Goal: Communication & Community: Share content

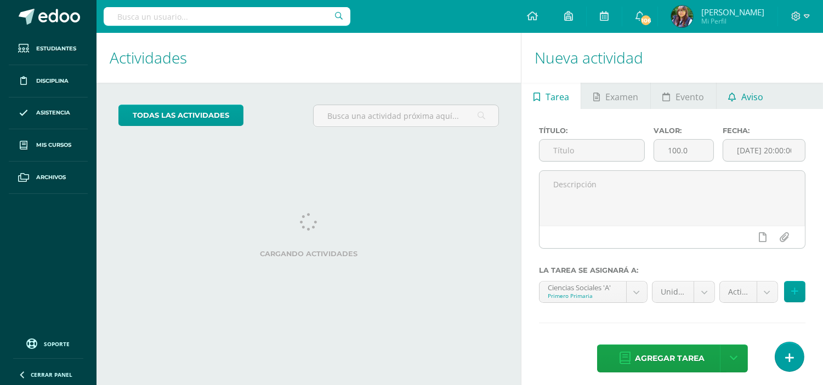
click at [744, 101] on span "Aviso" at bounding box center [752, 97] width 22 height 26
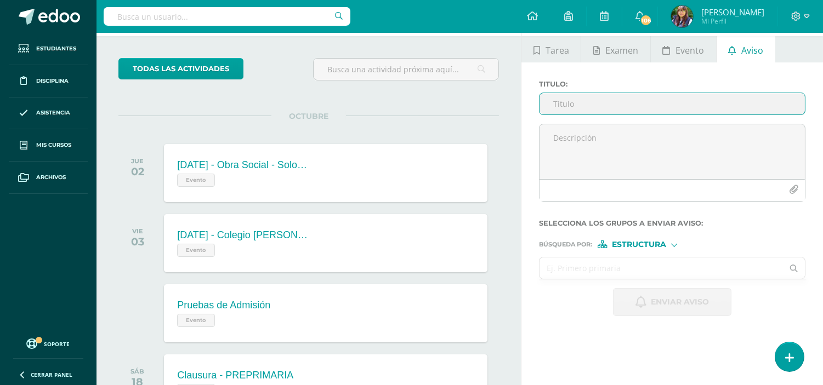
scroll to position [35, 0]
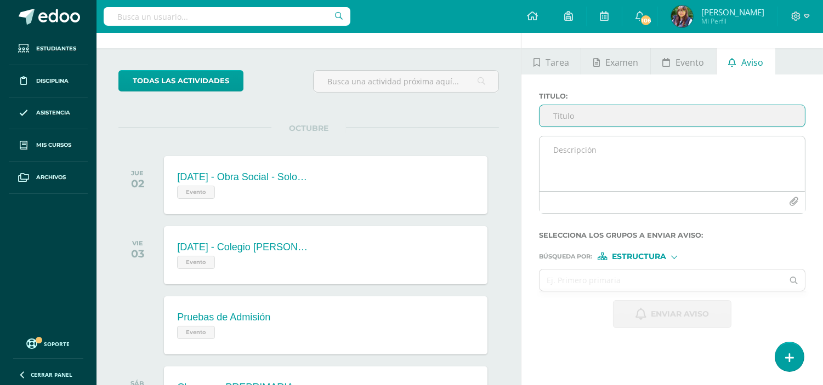
click at [789, 206] on icon "button" at bounding box center [793, 201] width 9 height 9
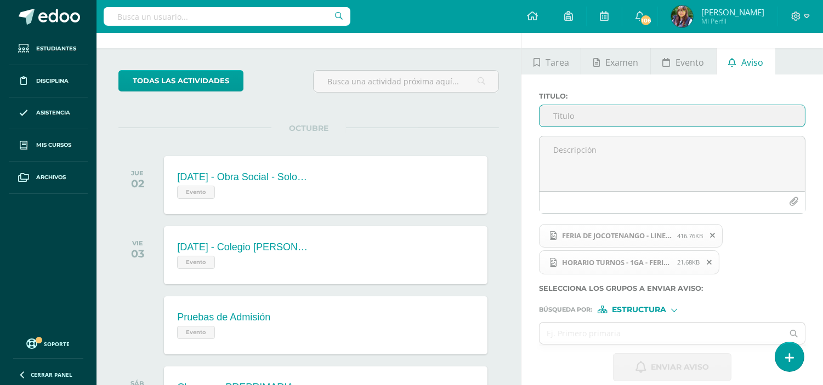
click at [593, 116] on input "Titulo :" at bounding box center [671, 115] width 265 height 21
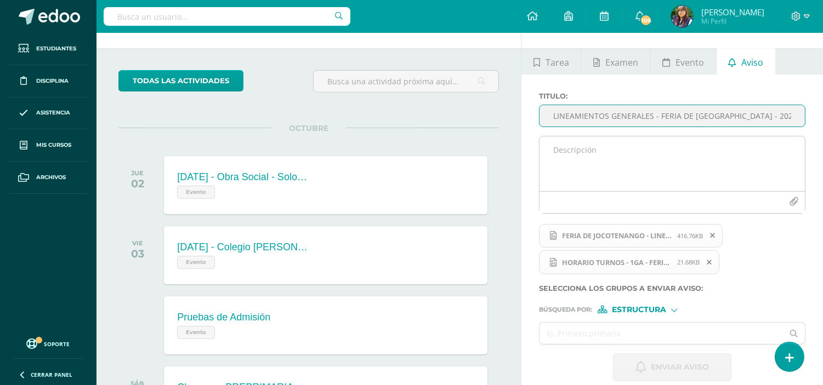
type input "HORARIOSW Y LINEAMIENTOS GENERALES - FERIA DE [GEOGRAPHIC_DATA] - 2025 - 1GA"
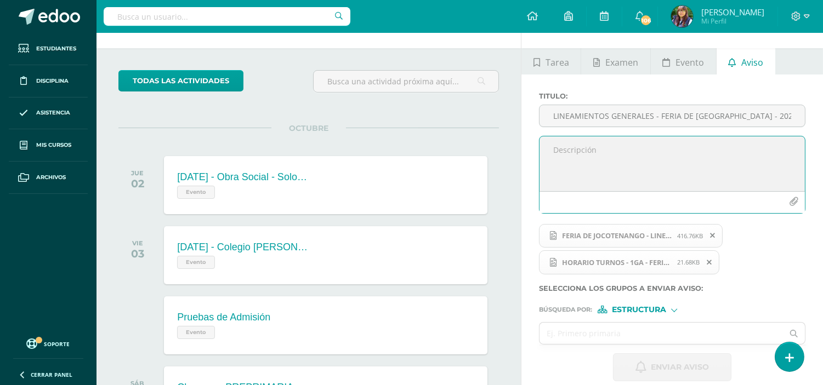
scroll to position [0, 0]
click at [577, 156] on textarea at bounding box center [671, 164] width 265 height 55
type textarea "A"
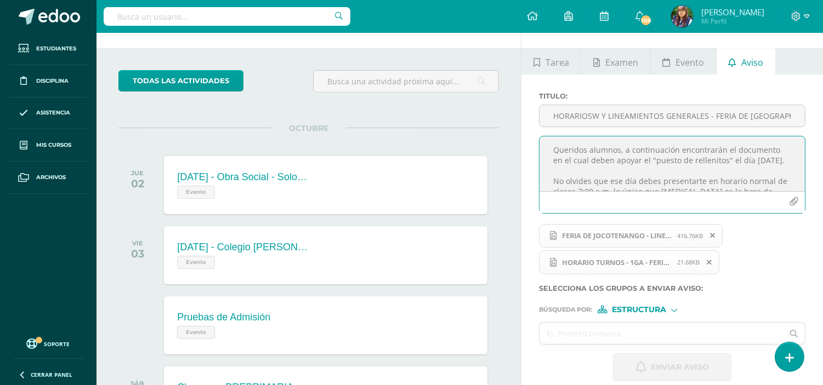
click at [617, 151] on textarea "Queridos alumnos, a continuación encontrarán el documento en el cual deben apoy…" at bounding box center [671, 164] width 265 height 55
click at [651, 152] on textarea "A continuación encontrarán el documento en el cual deben apoyar el "puesto de r…" at bounding box center [671, 164] width 265 height 55
click at [553, 150] on textarea "A continuación encontrarás el documento en el cual deben apoyar el "puesto de r…" at bounding box center [671, 164] width 265 height 55
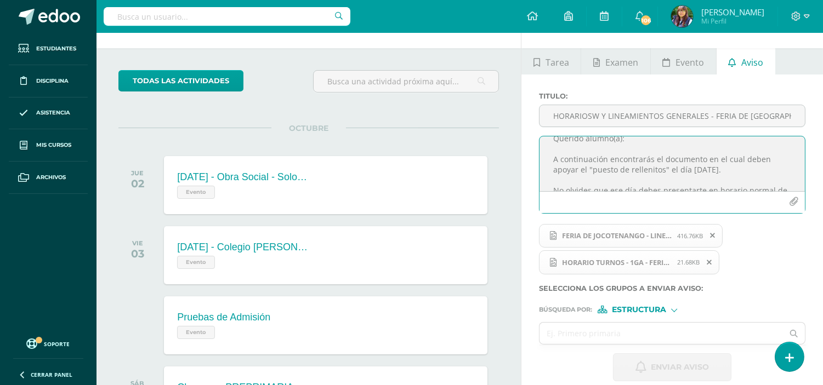
scroll to position [13, 0]
click at [765, 160] on textarea "Querido alumno(a): A continuación encontrarás el documento en el cual deben apo…" at bounding box center [671, 164] width 265 height 55
click at [702, 161] on textarea "Querido alumno(a): A continuación encontrarás el documento en el cual deben apo…" at bounding box center [671, 164] width 265 height 55
click at [590, 171] on textarea "Querido alumno(a): A continuación encontrarás el documento de HORARIOS en el cu…" at bounding box center [671, 164] width 265 height 55
click at [629, 169] on textarea "Querido alumno(a): A continuación encontrarás el documento de HORARIOS en el cu…" at bounding box center [671, 164] width 265 height 55
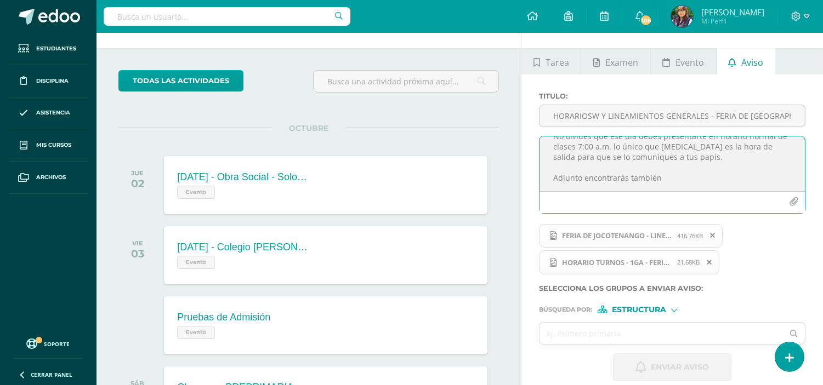
scroll to position [66, 0]
click at [683, 167] on textarea "Querido alumno(a): A continuación encontrarás el documento de HORARIOS en el cu…" at bounding box center [671, 164] width 265 height 55
click at [669, 183] on textarea "Querido alumno(a): A continuación encontrarás el documento de HORARIOS en el cu…" at bounding box center [671, 164] width 265 height 55
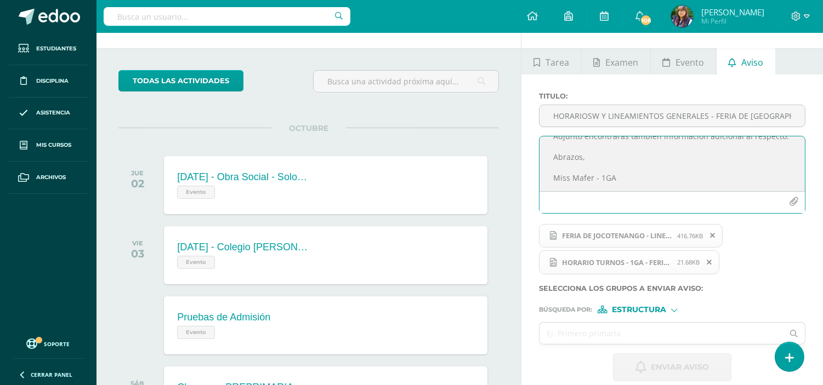
click at [601, 184] on textarea "Querido alumno(a): A continuación encontrarás el documento de HORARIOS en el cu…" at bounding box center [671, 164] width 265 height 55
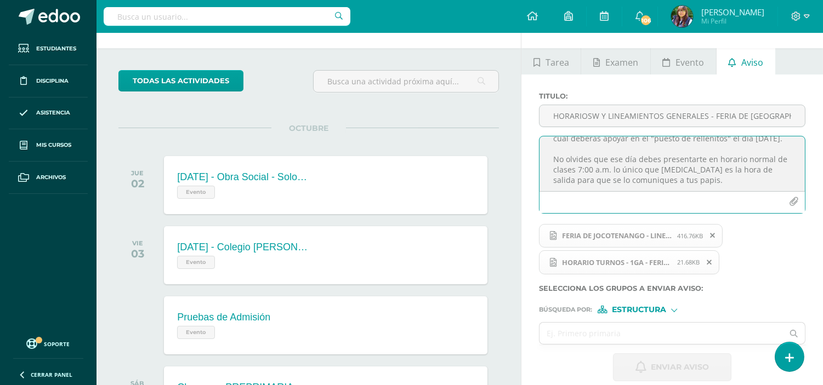
scroll to position [42, 0]
click at [601, 159] on textarea "Querido alumno(a): A continuación encontrarás el documento de HORARIOS en el cu…" at bounding box center [671, 164] width 265 height 55
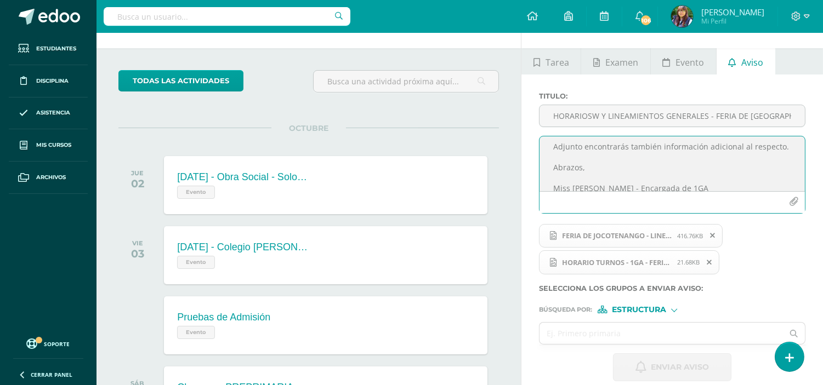
scroll to position [117, 0]
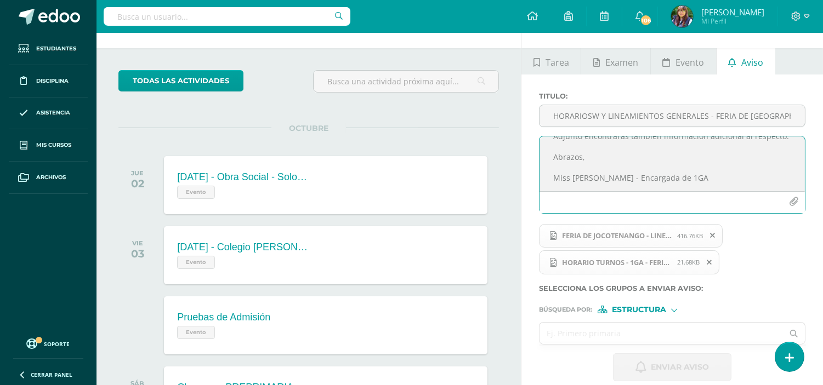
type textarea "Querido alumno(a): A continuación encontrarás el documento de HORARIOS en el cu…"
click at [612, 329] on input "text" at bounding box center [660, 333] width 243 height 21
type input "primer"
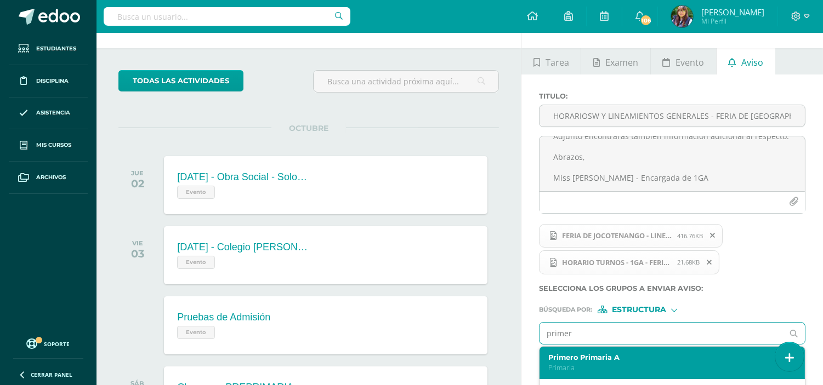
click at [603, 362] on label "Primero Primaria A" at bounding box center [666, 358] width 237 height 8
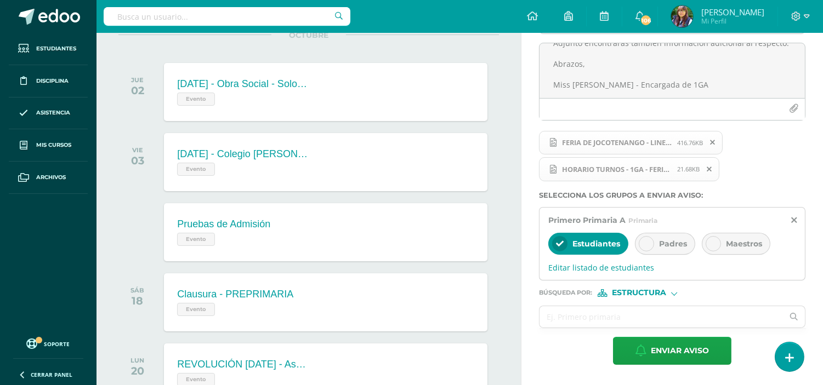
scroll to position [128, 0]
click at [655, 243] on div "Padres" at bounding box center [665, 243] width 60 height 22
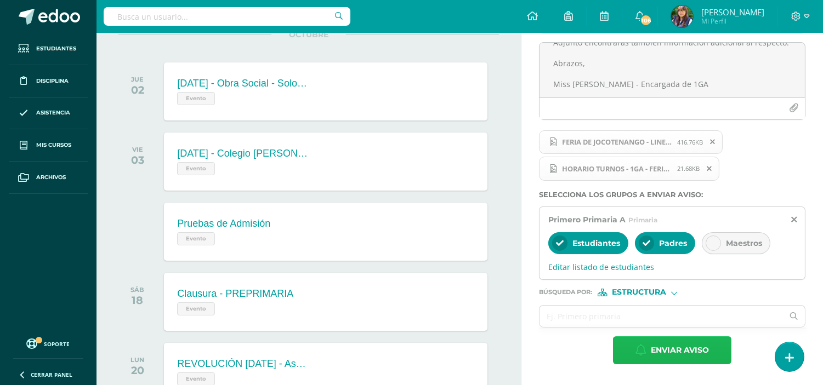
click at [643, 350] on icon "button" at bounding box center [640, 350] width 11 height 12
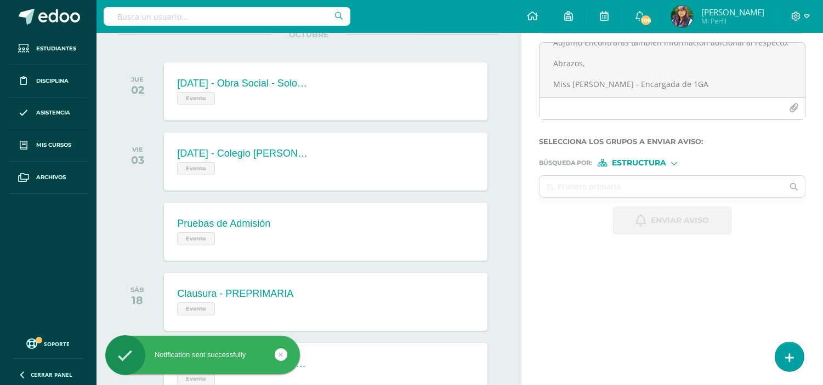
scroll to position [0, 0]
